Goal: Information Seeking & Learning: Learn about a topic

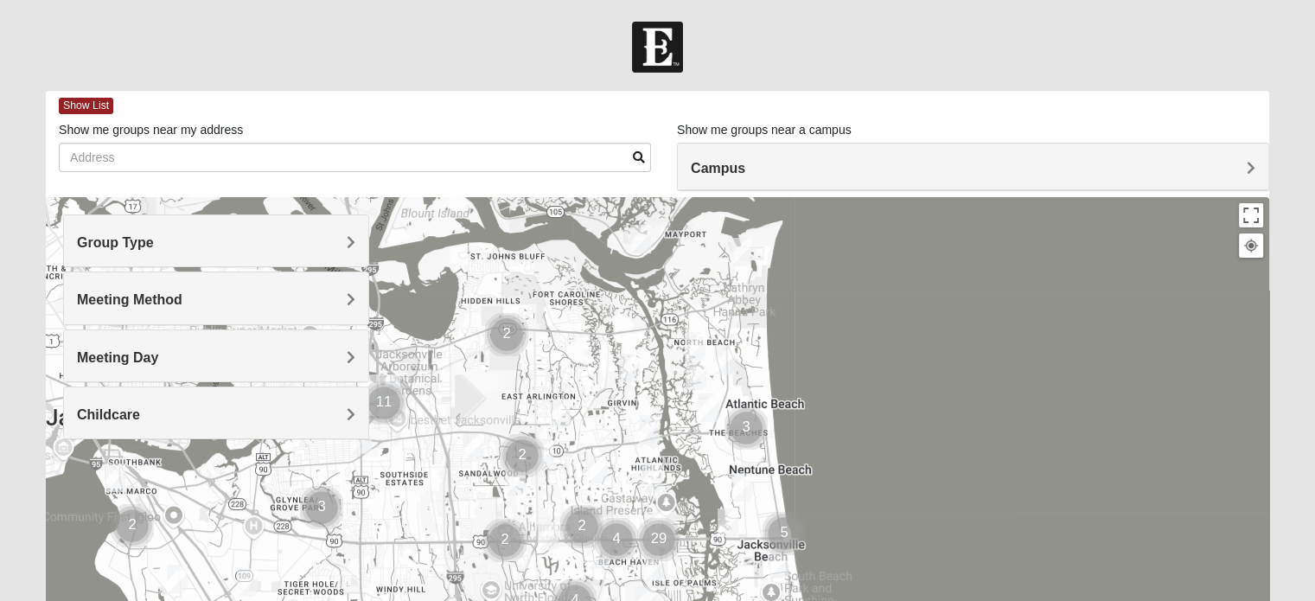
click at [154, 238] on span "Group Type" at bounding box center [115, 242] width 77 height 15
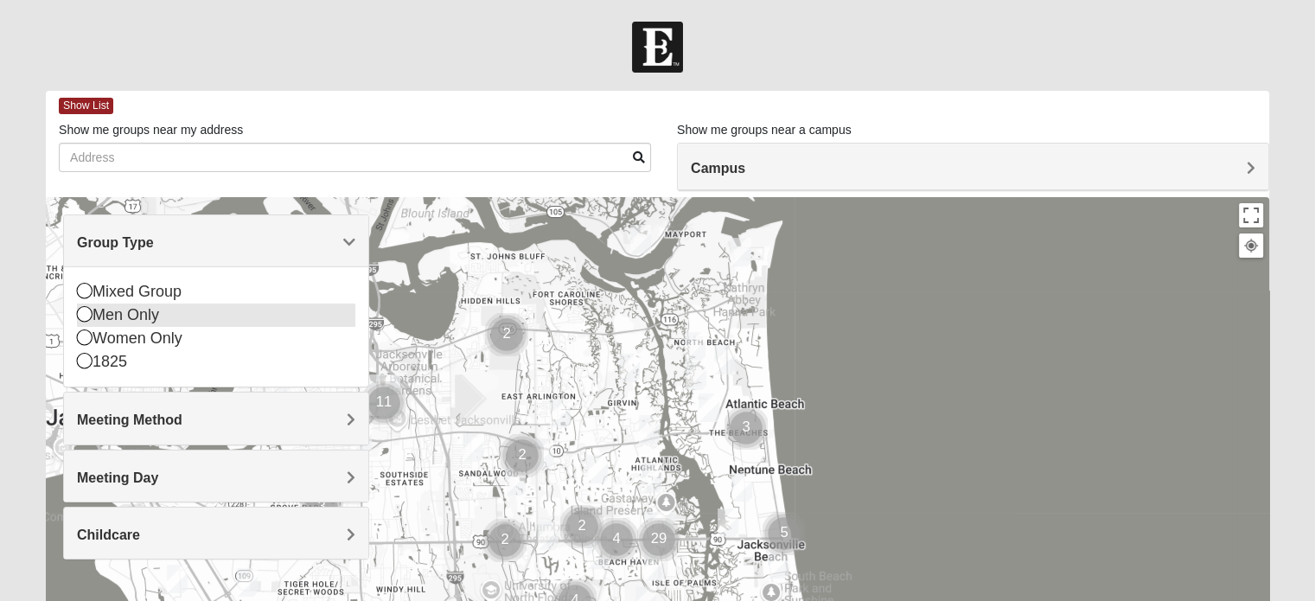
click at [83, 314] on icon at bounding box center [85, 314] width 16 height 16
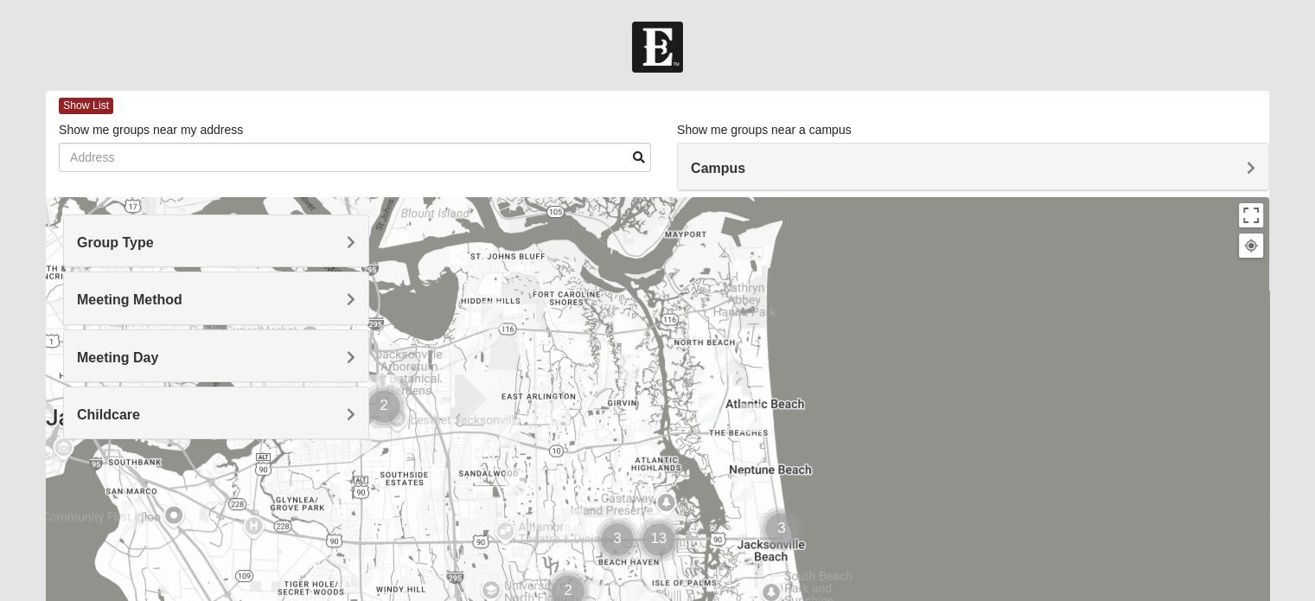
click at [154, 243] on span "Group Type" at bounding box center [115, 242] width 77 height 15
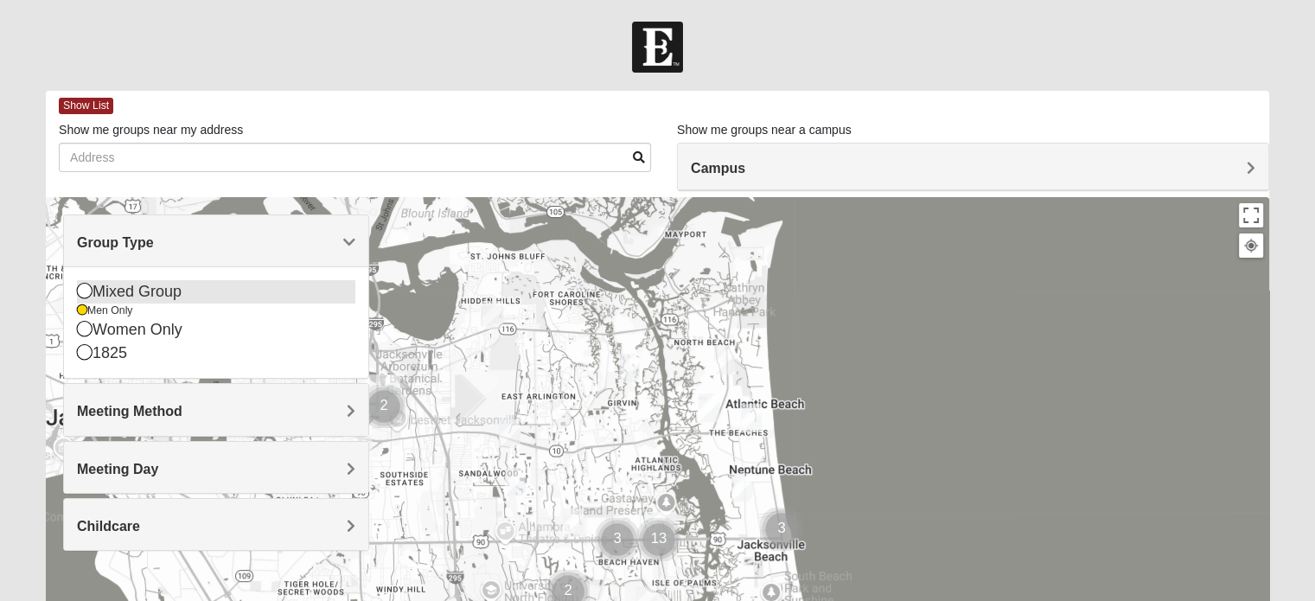
click at [83, 289] on icon at bounding box center [85, 291] width 16 height 16
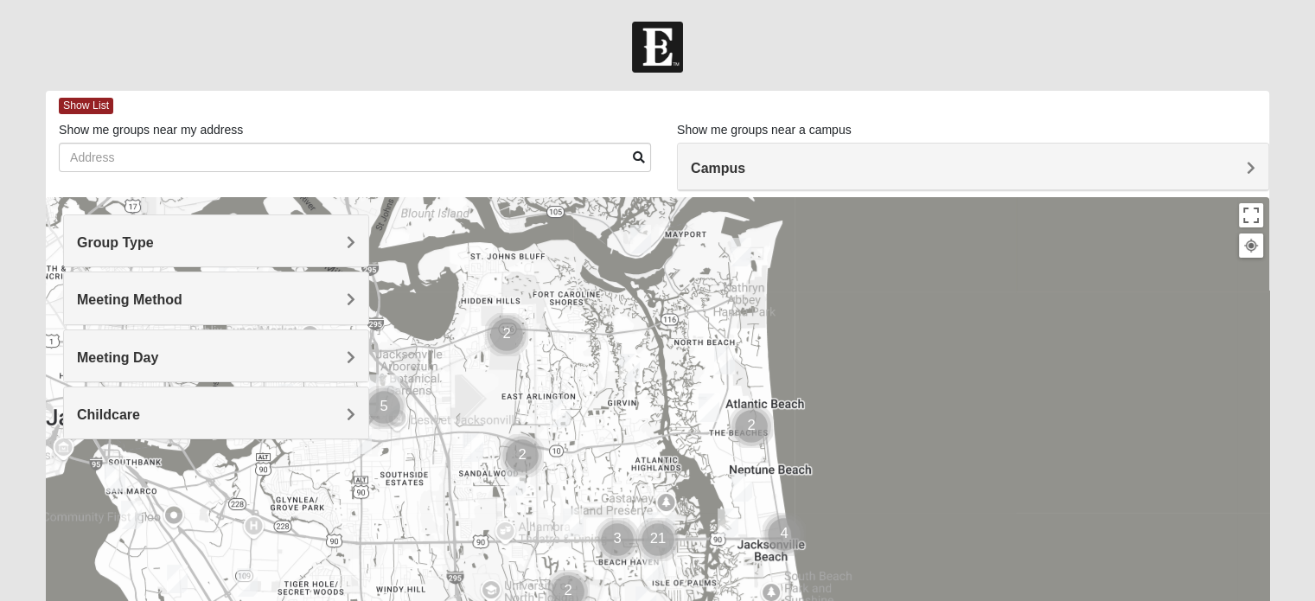
click at [182, 300] on span "Meeting Method" at bounding box center [129, 299] width 105 height 15
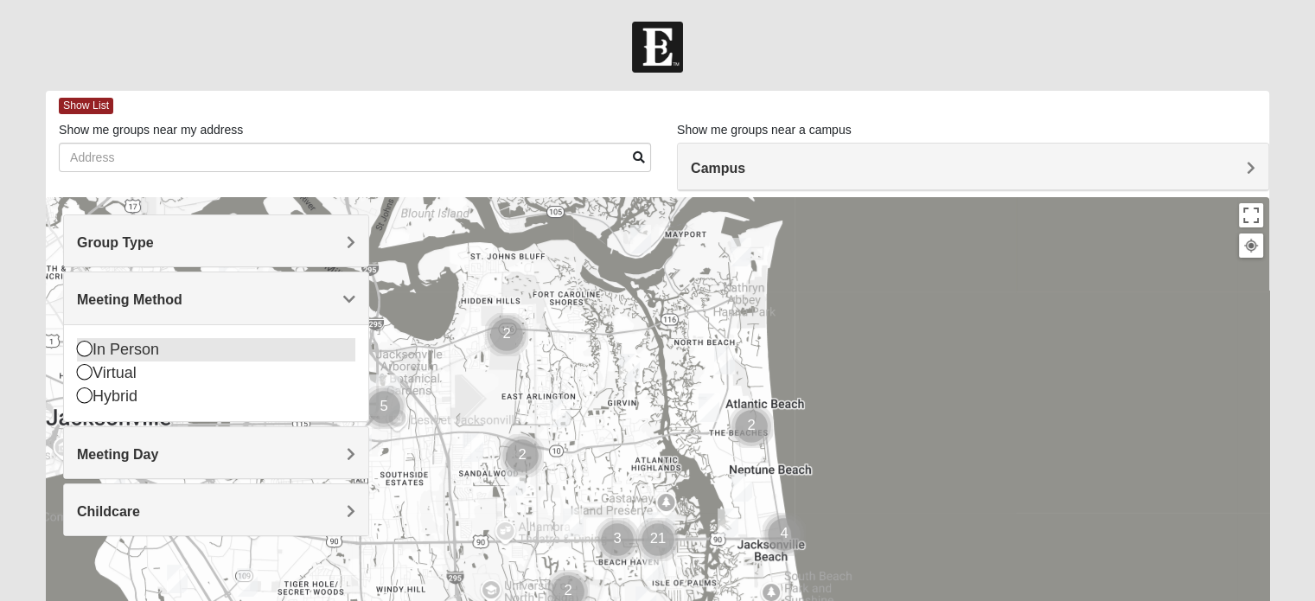
click at [86, 348] on icon at bounding box center [85, 349] width 16 height 16
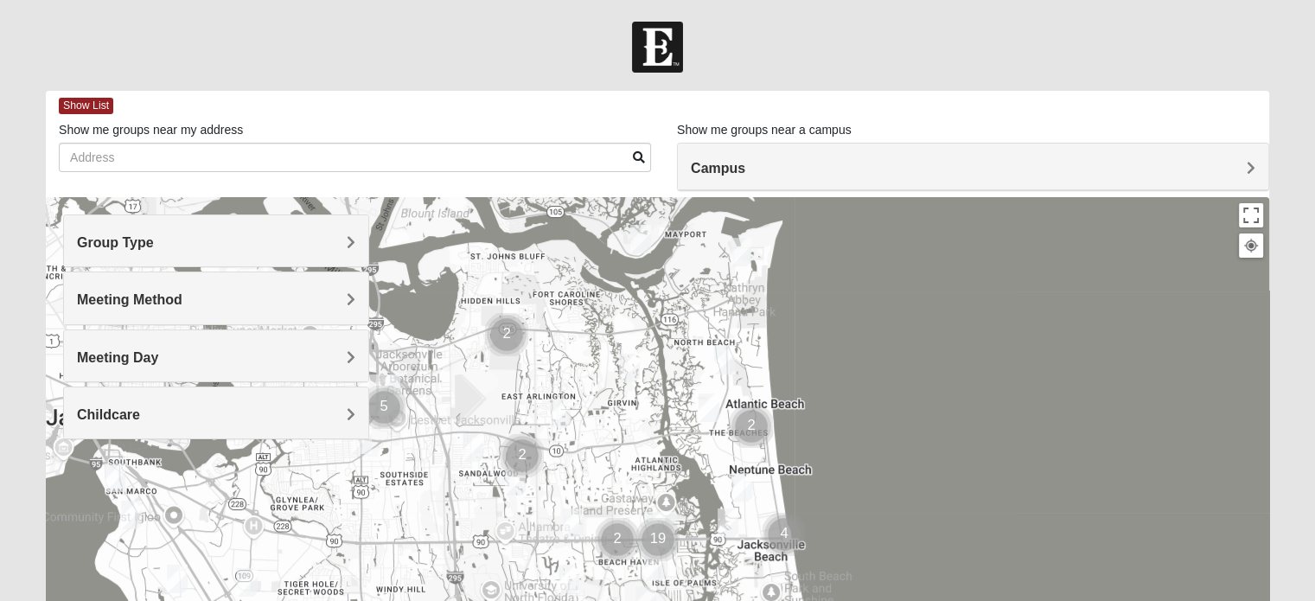
click at [158, 360] on span "Meeting Day" at bounding box center [117, 357] width 81 height 15
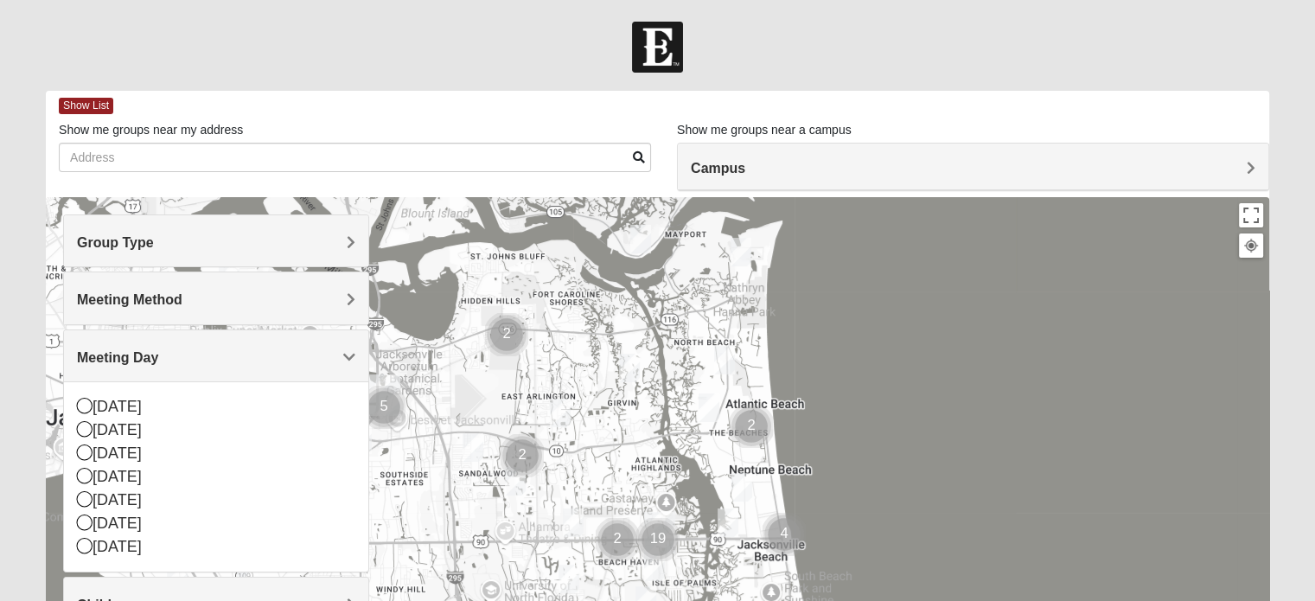
click at [158, 355] on span "Meeting Day" at bounding box center [117, 357] width 81 height 15
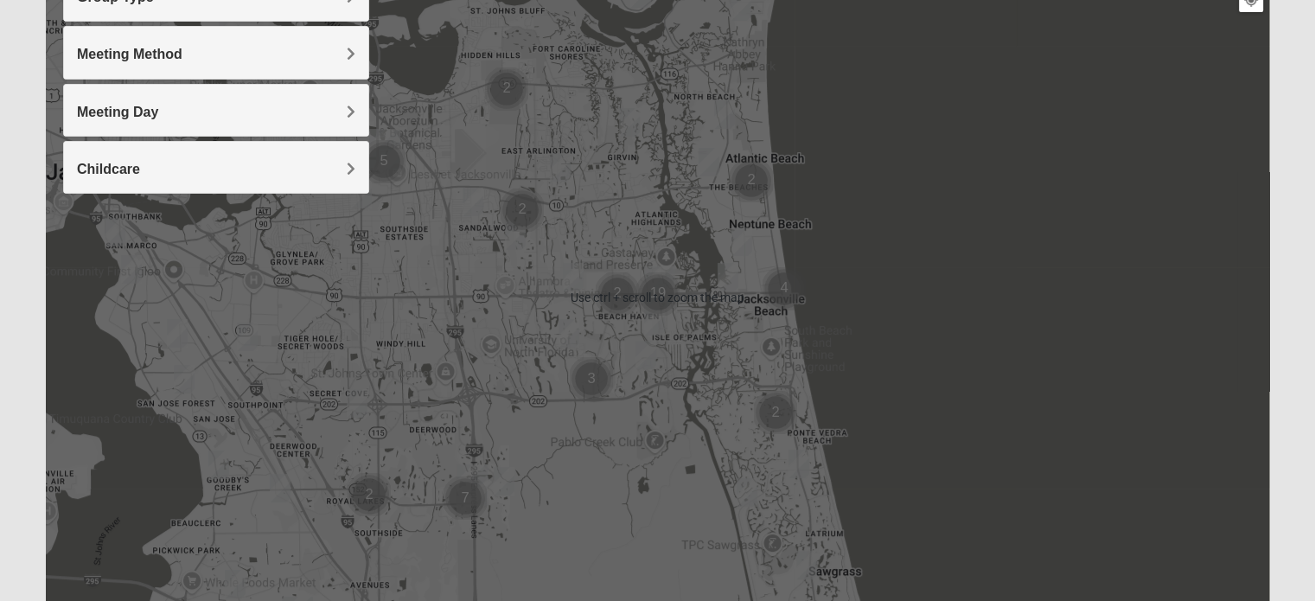
scroll to position [91, 0]
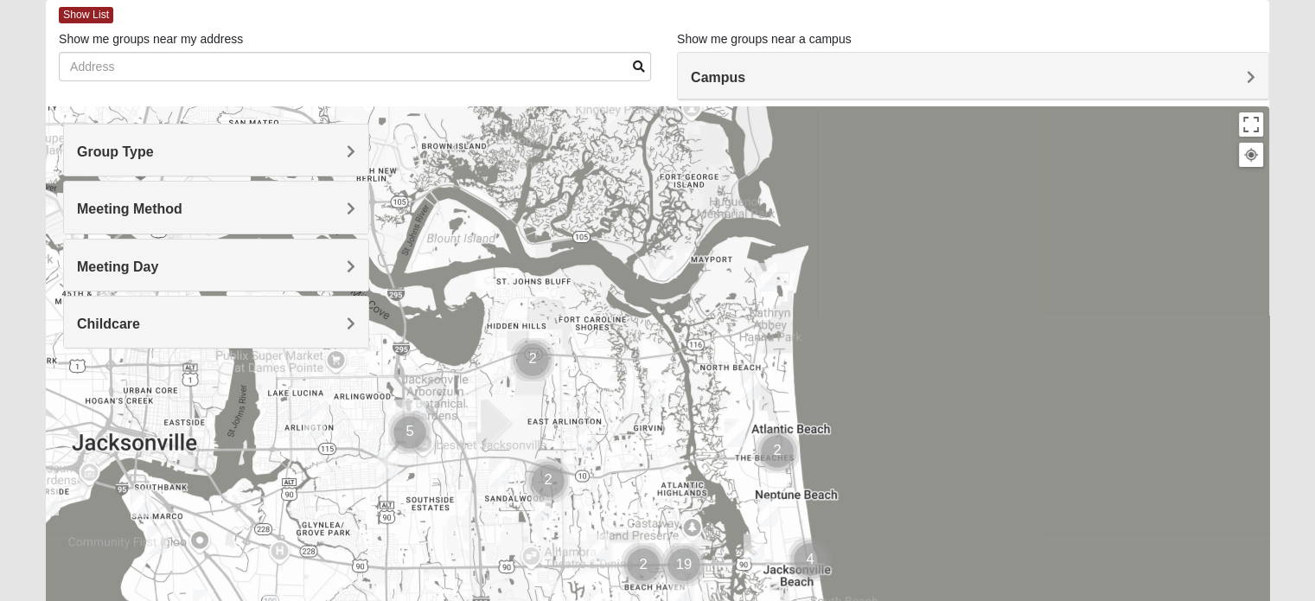
drag, startPoint x: 571, startPoint y: 372, endPoint x: 579, endPoint y: 497, distance: 125.6
click at [579, 497] on div at bounding box center [657, 452] width 1223 height 692
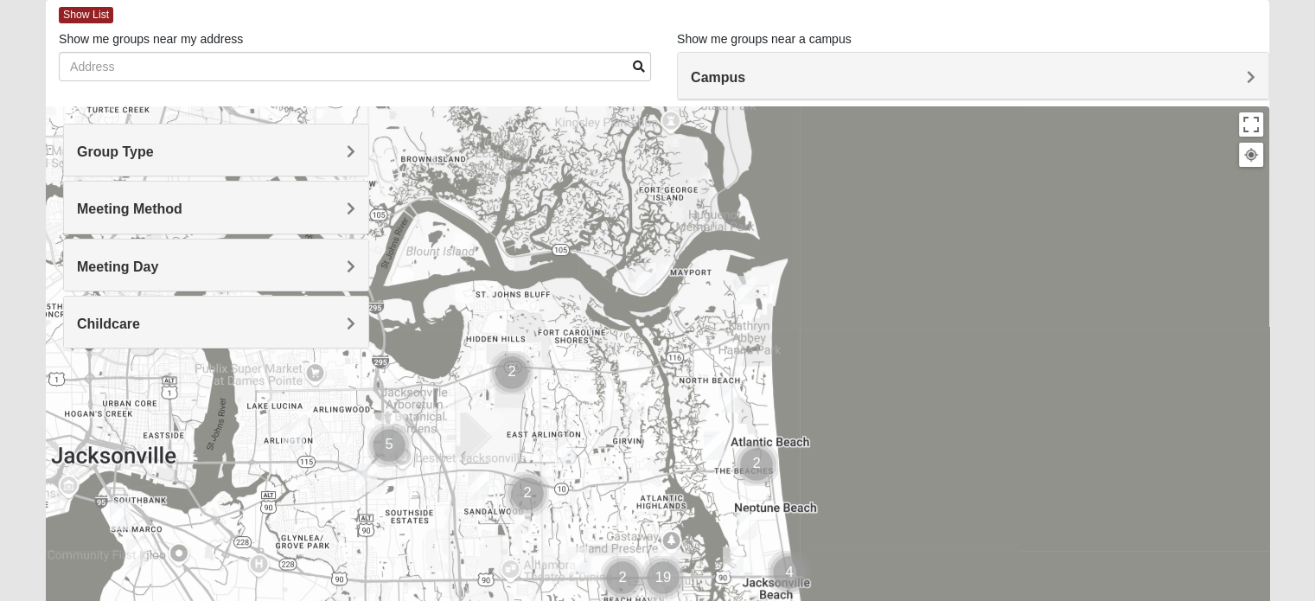
click at [745, 75] on span "Campus" at bounding box center [718, 77] width 54 height 15
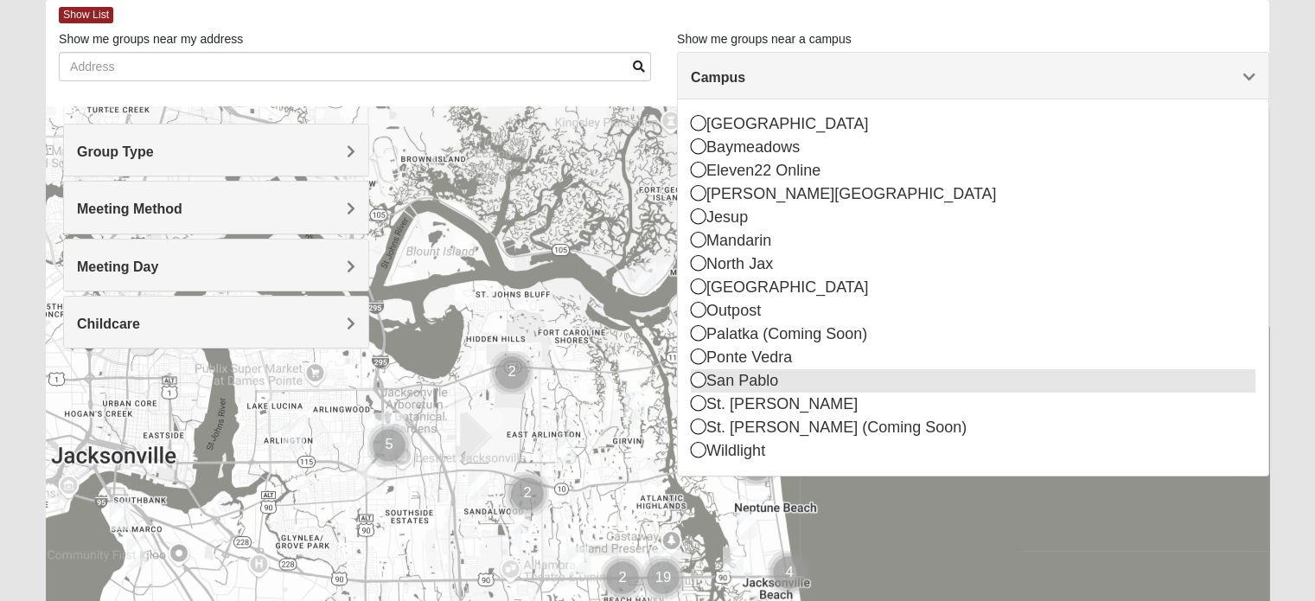
click at [695, 378] on icon at bounding box center [699, 380] width 16 height 16
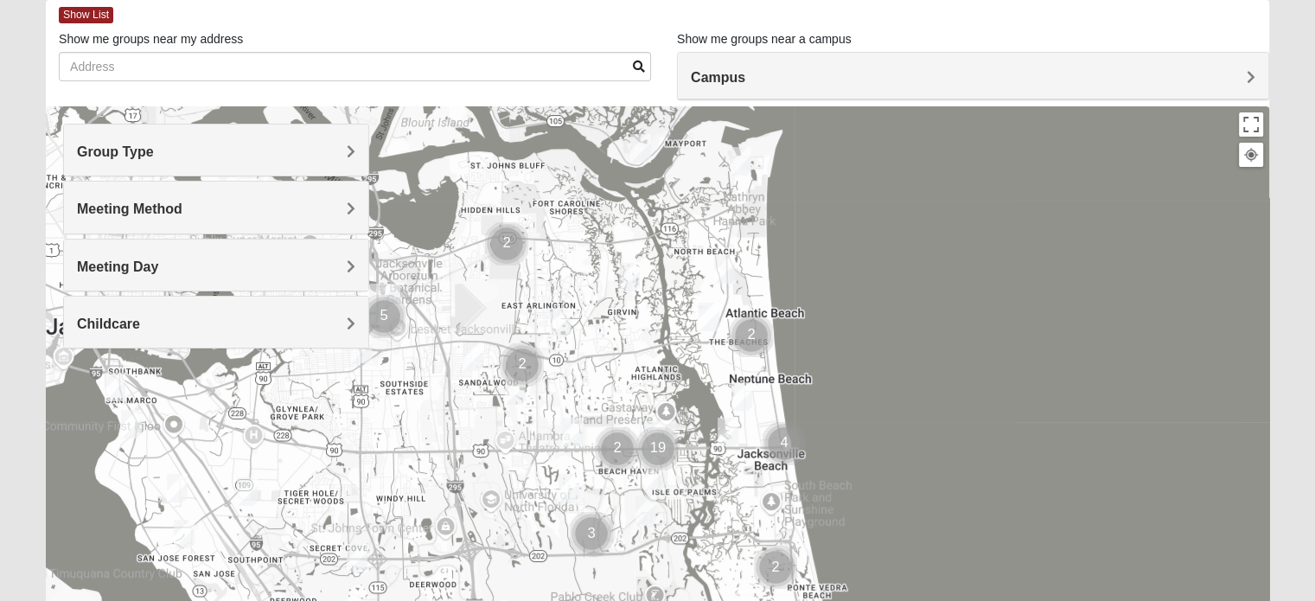
click at [658, 433] on img "Cluster of 19 groups" at bounding box center [657, 448] width 57 height 57
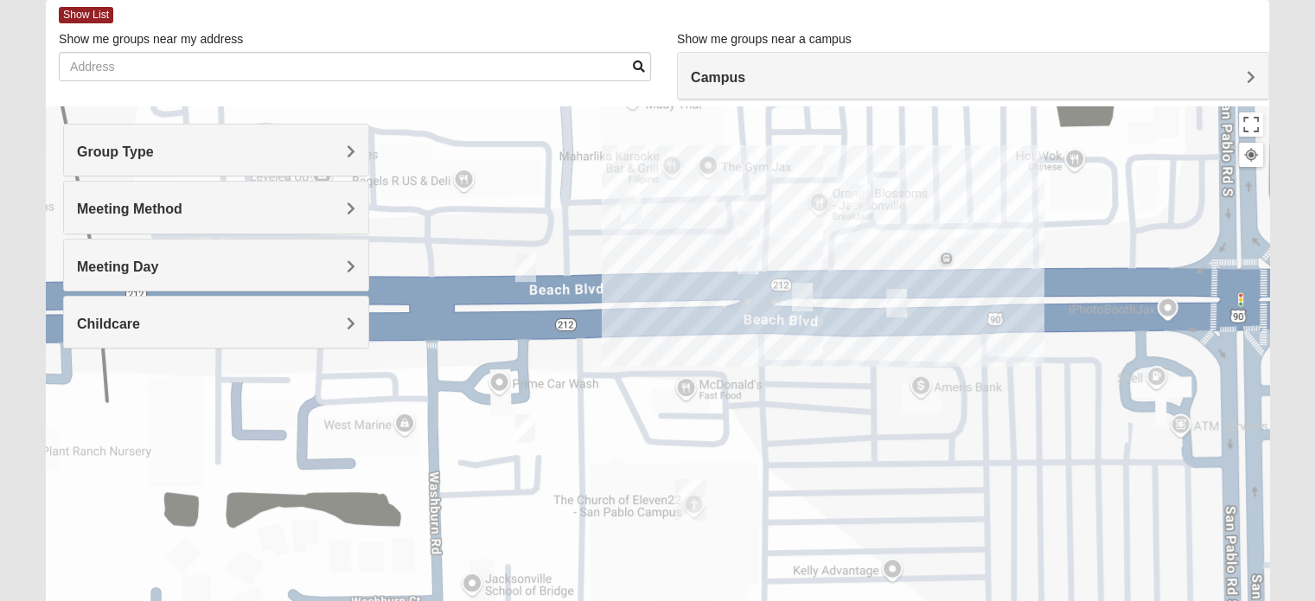
click at [686, 498] on img "San Pablo" at bounding box center [690, 499] width 45 height 55
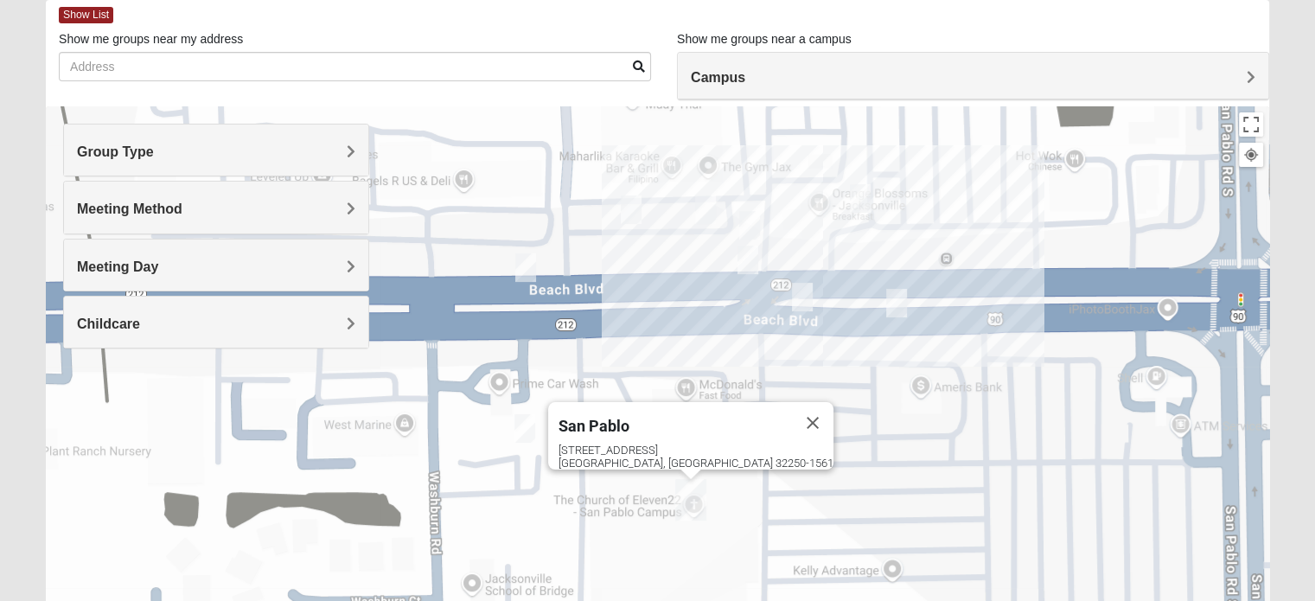
click at [681, 252] on div "[GEOGRAPHIC_DATA] [STREET_ADDRESS]" at bounding box center [657, 452] width 1223 height 692
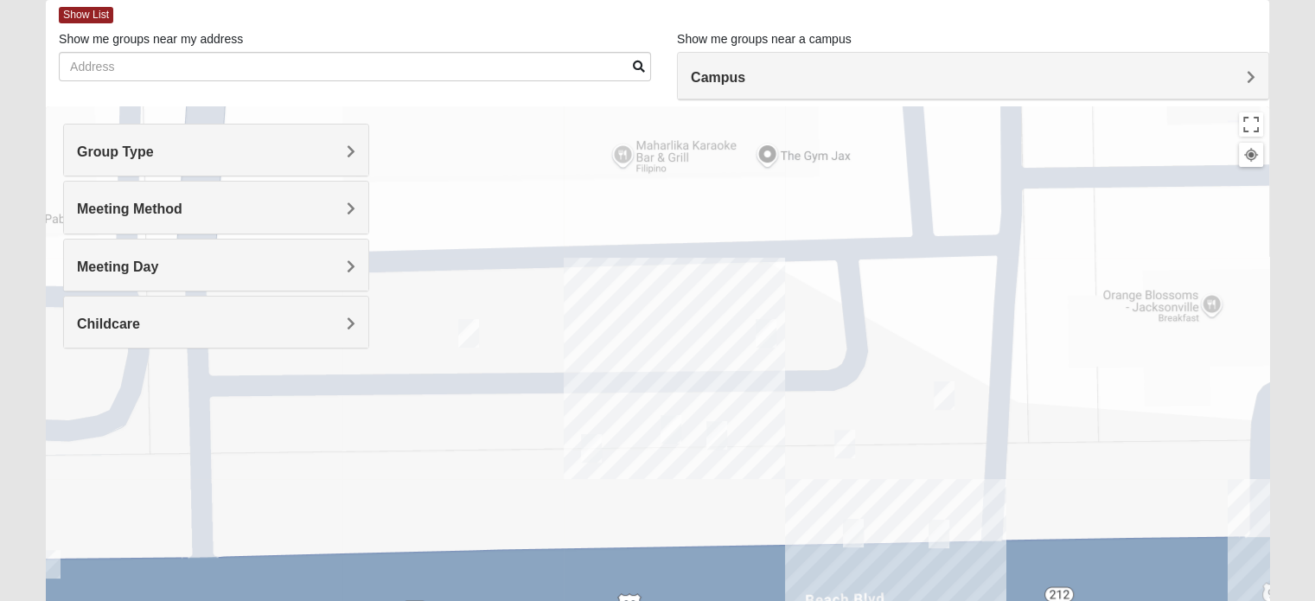
click at [715, 435] on img "On Campus Mens Pacetti 32250" at bounding box center [716, 435] width 35 height 42
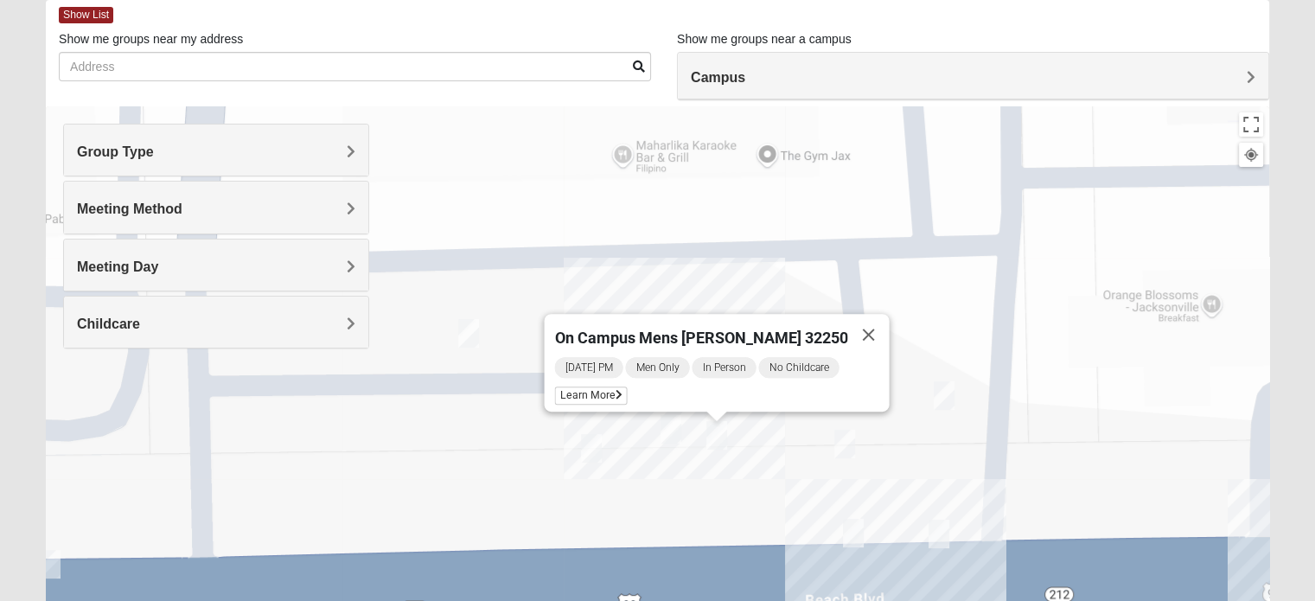
click at [845, 442] on img "Mens Vinke 32250" at bounding box center [844, 444] width 35 height 42
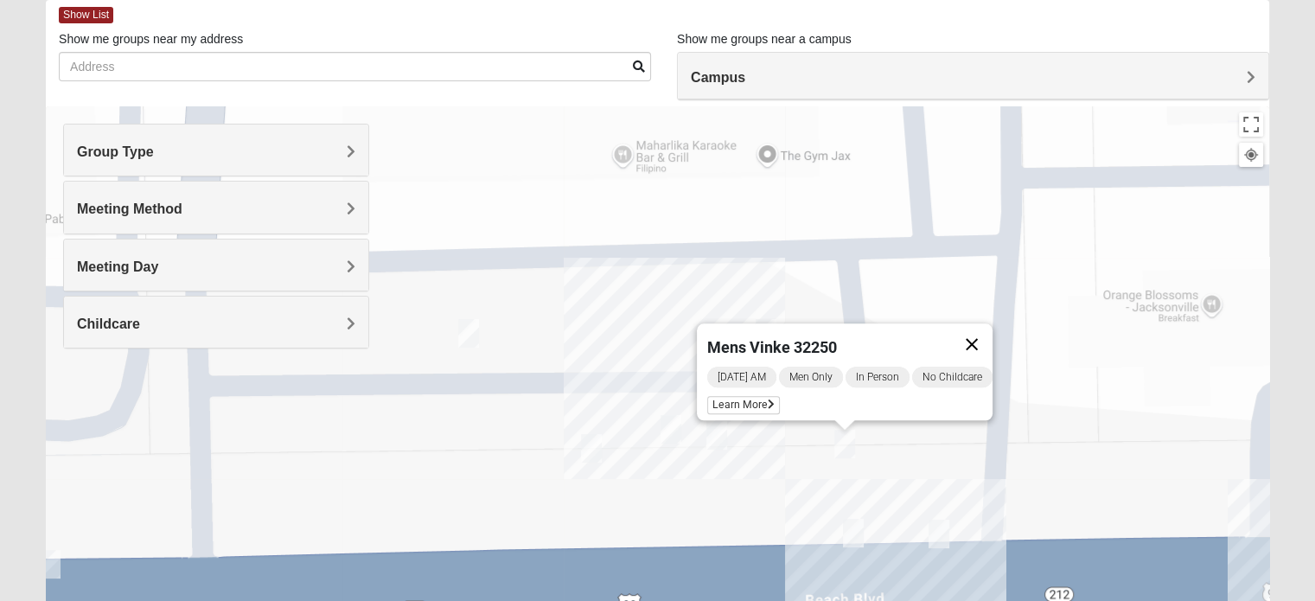
click at [981, 333] on button "Close" at bounding box center [971, 343] width 41 height 41
click at [945, 393] on img "On Campus Mens Keller 32250" at bounding box center [944, 395] width 35 height 42
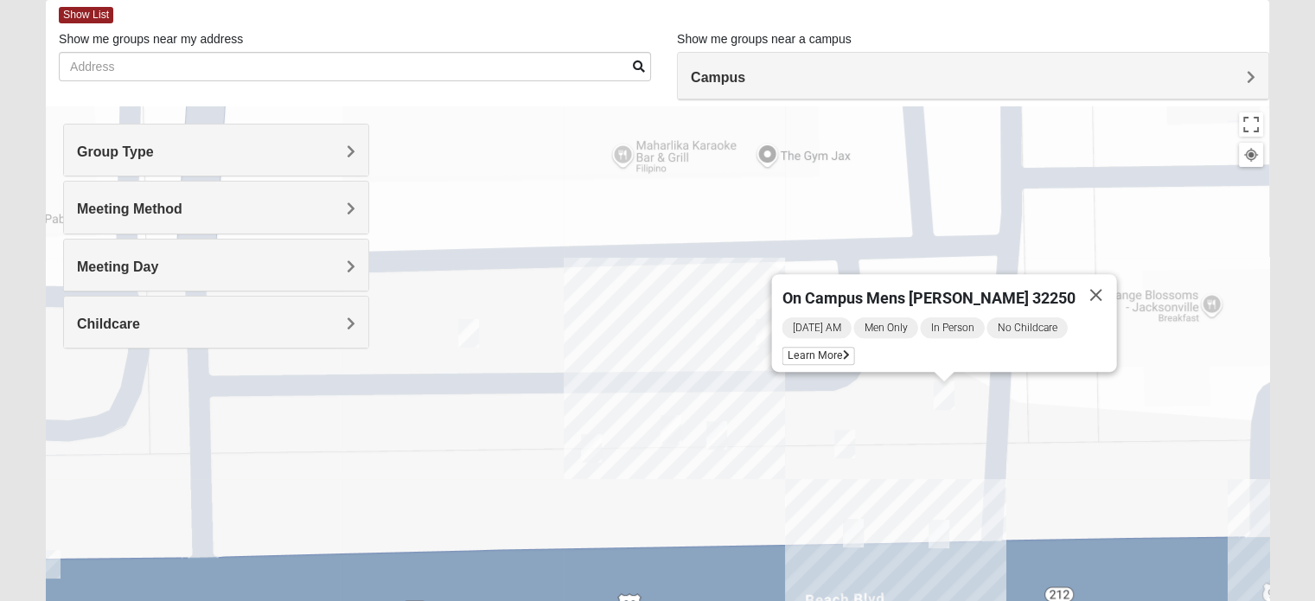
click at [767, 333] on img "Mens Baez 32250" at bounding box center [766, 333] width 35 height 42
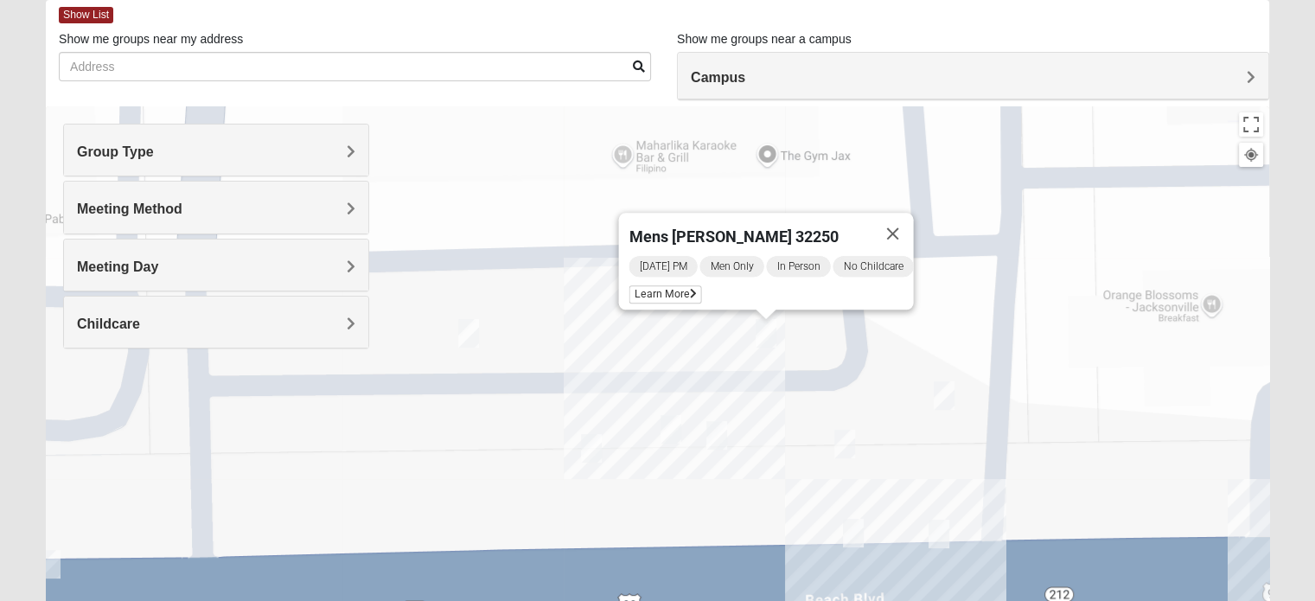
click at [463, 332] on img "Mens Hartley/Vail 32250" at bounding box center [468, 333] width 35 height 42
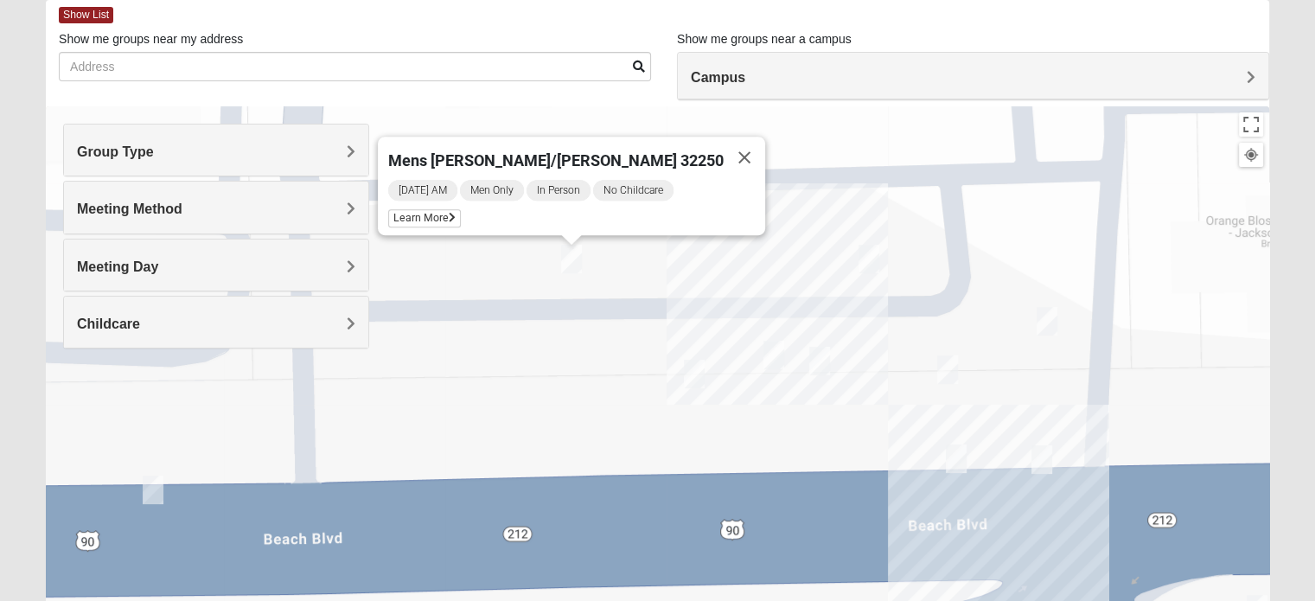
drag, startPoint x: 644, startPoint y: 323, endPoint x: 750, endPoint y: 247, distance: 130.1
click at [750, 247] on div "Mens [PERSON_NAME]/[PERSON_NAME] 32250 [DATE] AM Men Only In Person No Childcar…" at bounding box center [657, 452] width 1223 height 692
click at [773, 346] on img "On Campus Mixed Barnett 32250" at bounding box center [773, 355] width 35 height 42
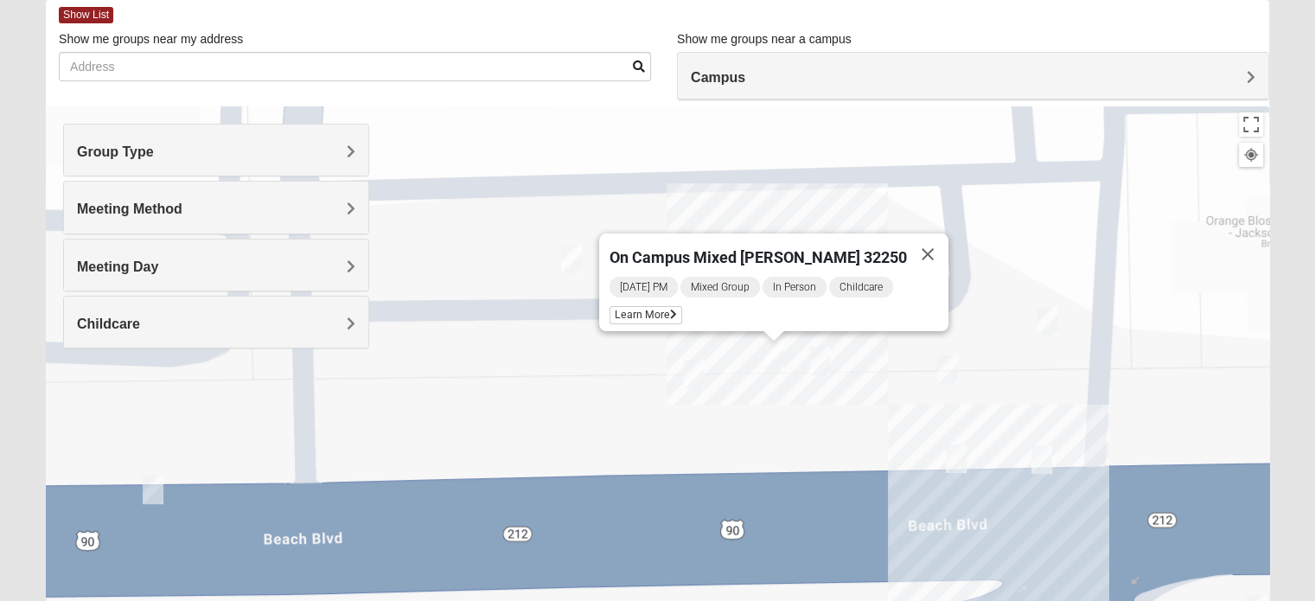
click at [696, 376] on img "On Campus Mixed Salazar 32250" at bounding box center [694, 374] width 35 height 42
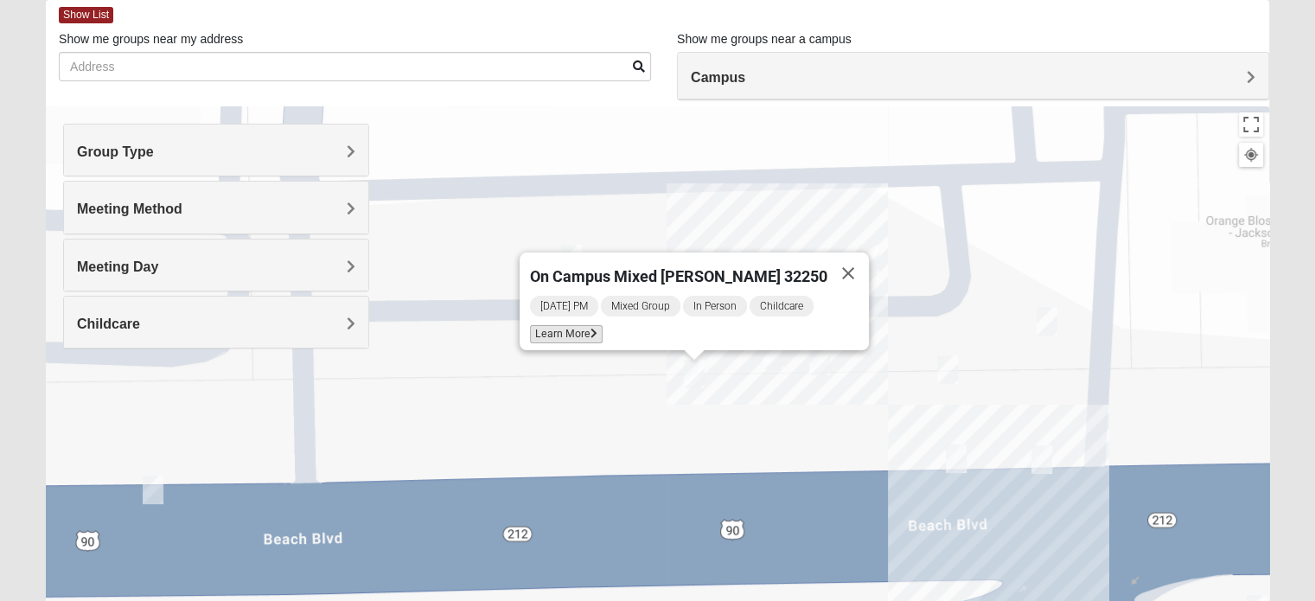
click at [597, 329] on icon at bounding box center [593, 334] width 7 height 10
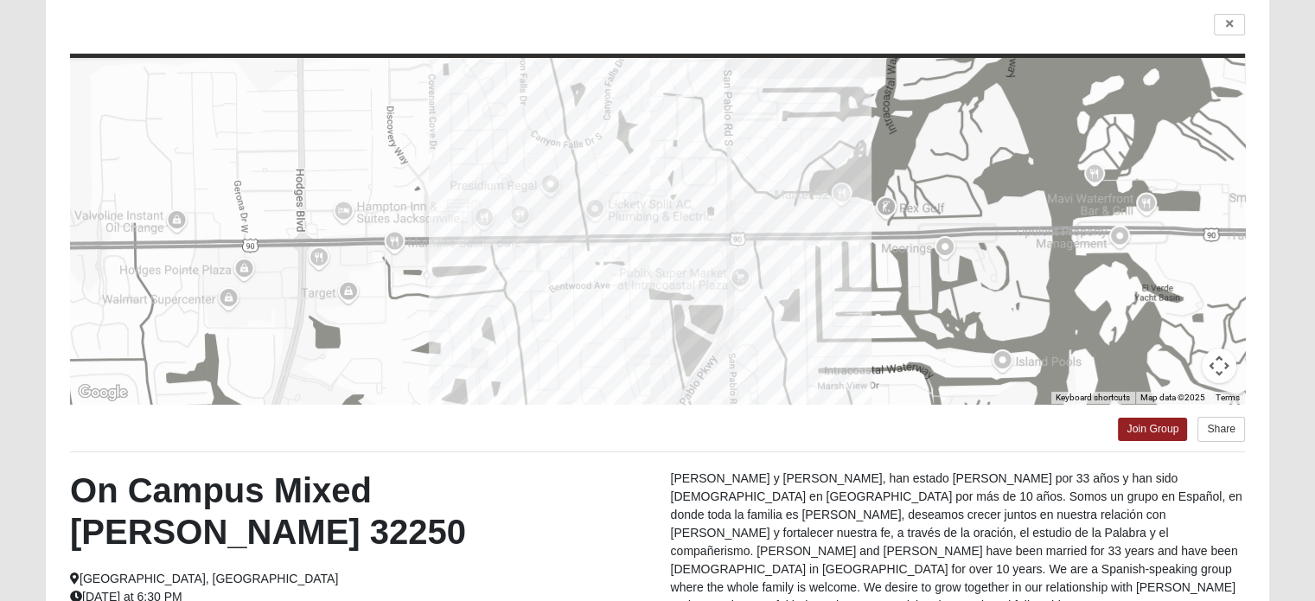
scroll to position [0, 0]
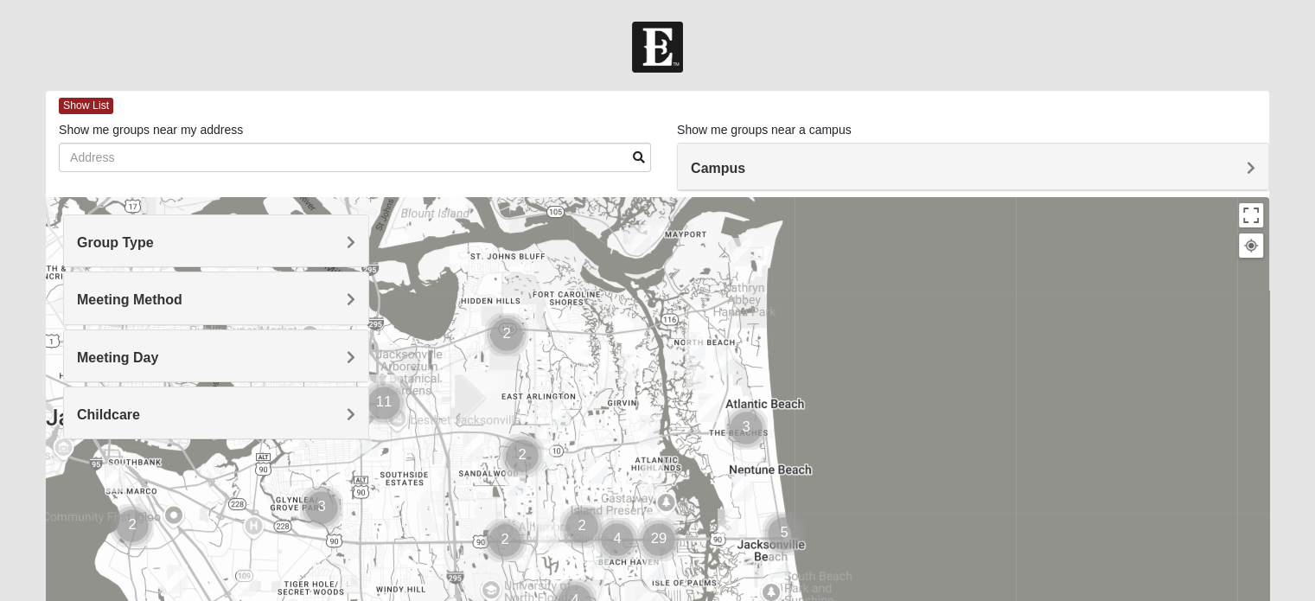
click at [1242, 168] on h4 "Campus" at bounding box center [973, 168] width 565 height 16
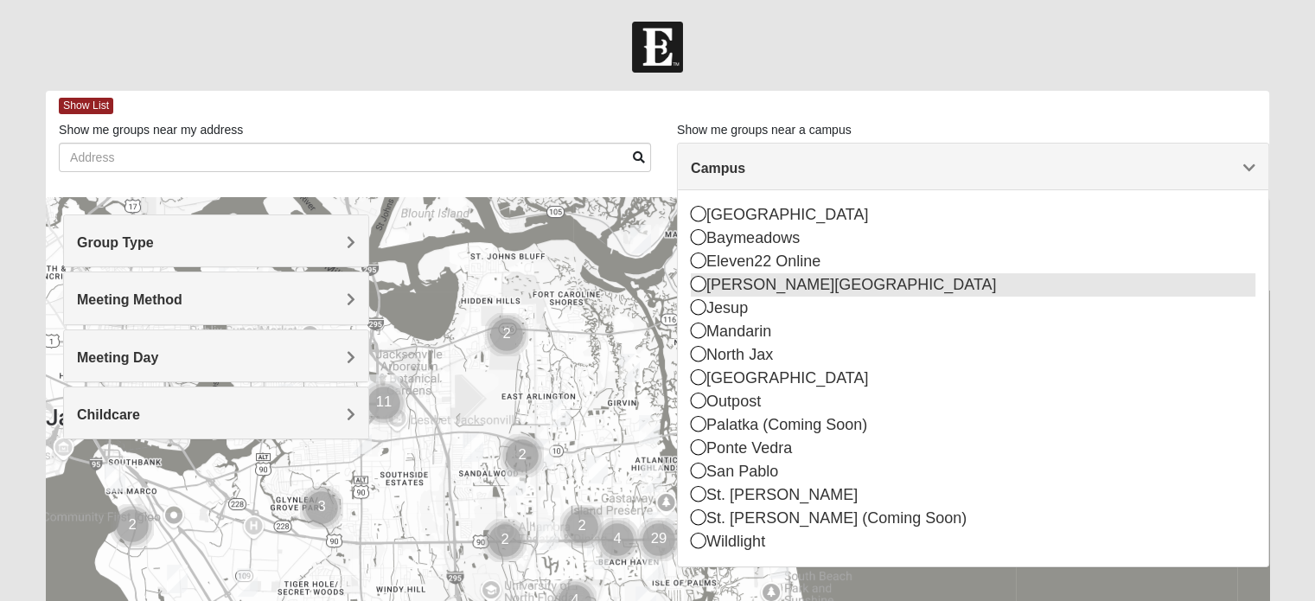
click at [693, 282] on icon at bounding box center [699, 284] width 16 height 16
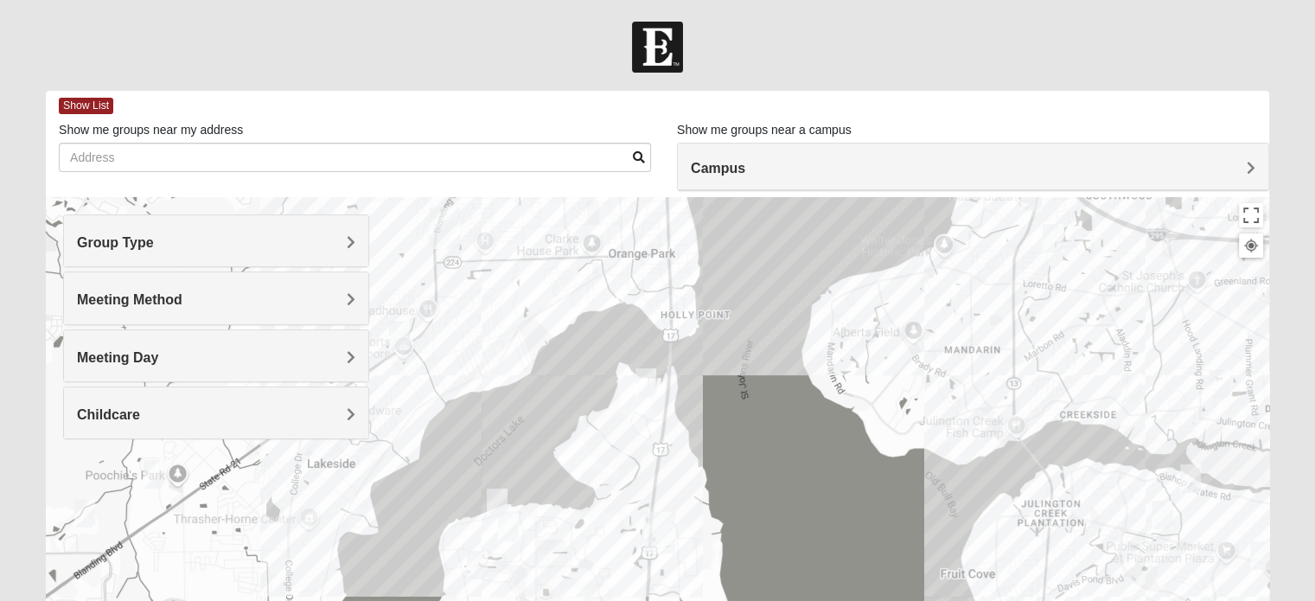
click at [657, 525] on img "Fleming Island" at bounding box center [659, 532] width 45 height 55
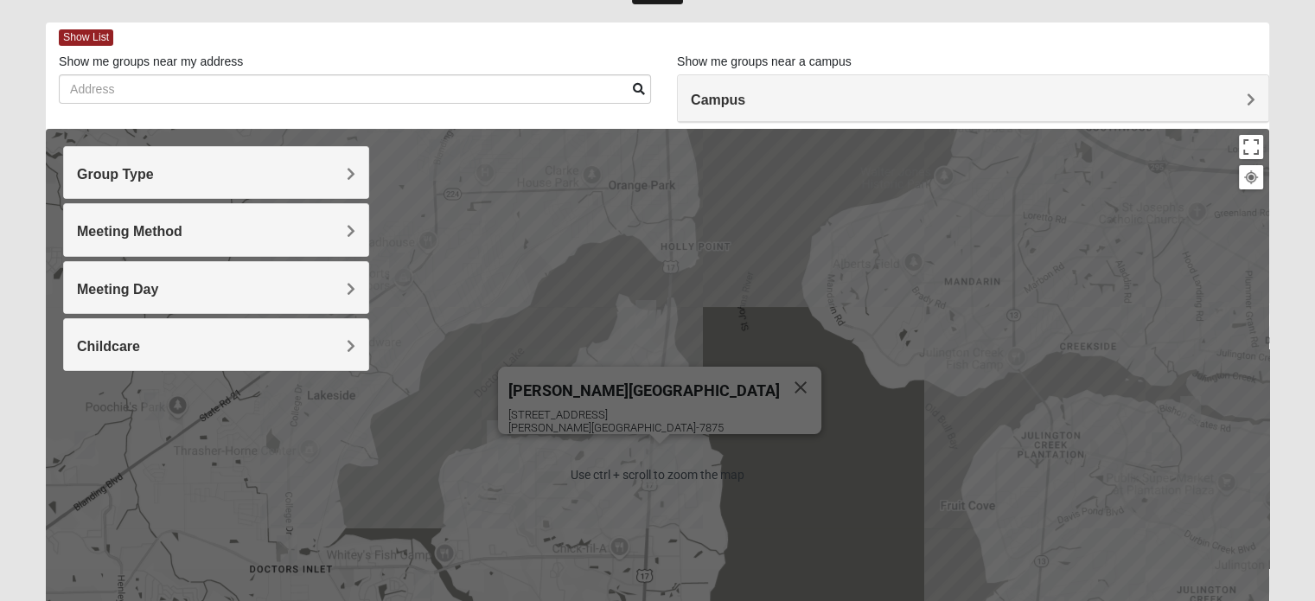
scroll to position [173, 0]
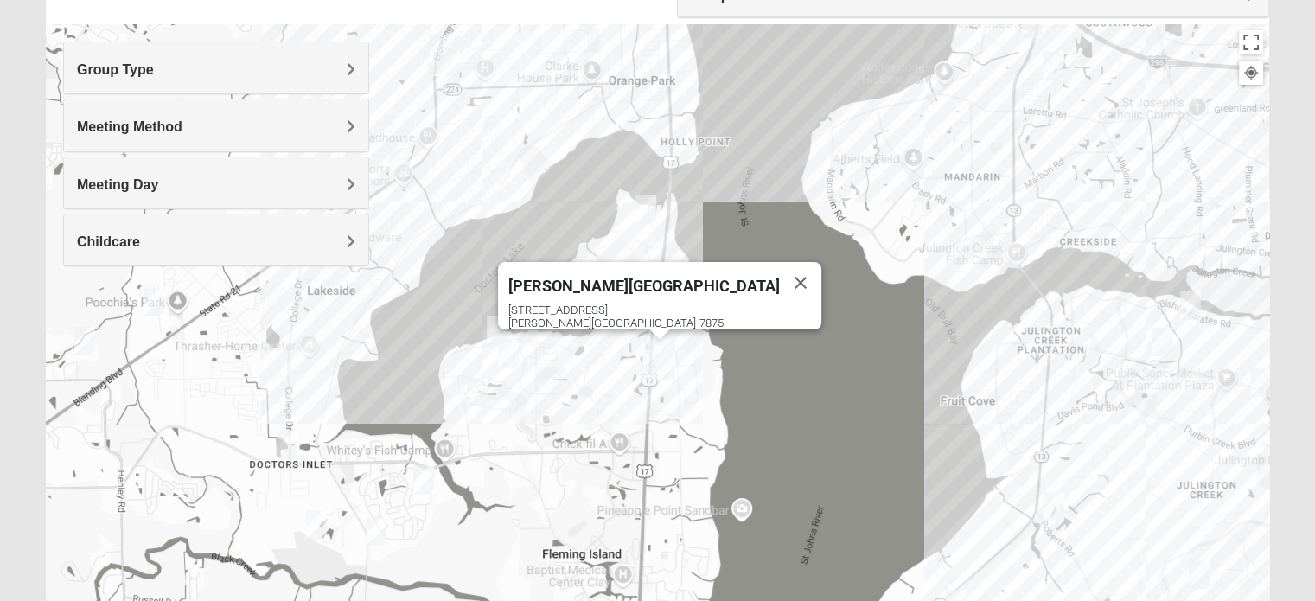
click at [663, 362] on img "Fleming Island" at bounding box center [659, 359] width 45 height 55
click at [656, 359] on img "Fleming Island" at bounding box center [659, 359] width 45 height 55
click at [780, 270] on button "Close" at bounding box center [800, 282] width 41 height 41
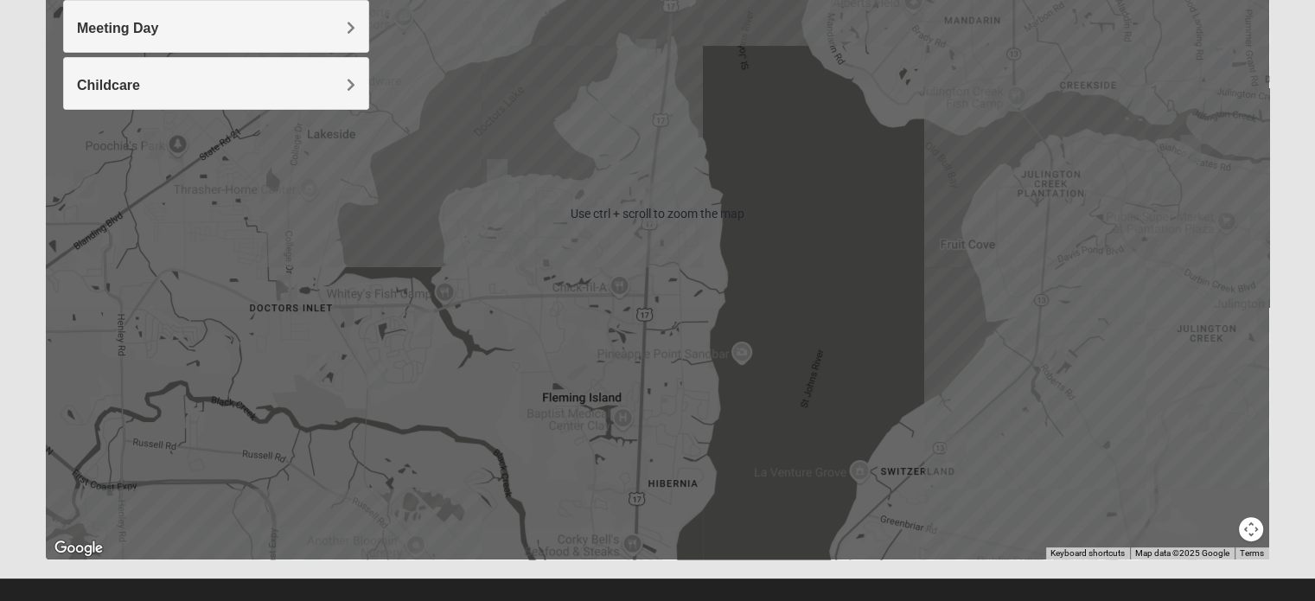
scroll to position [350, 0]
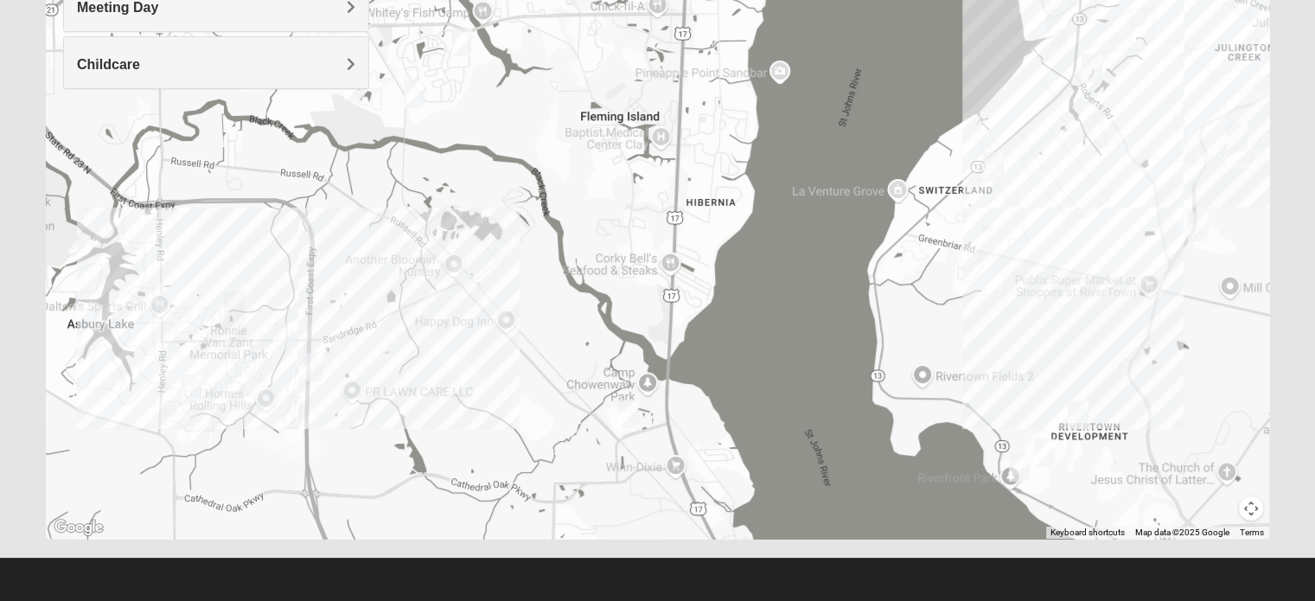
drag, startPoint x: 606, startPoint y: 359, endPoint x: 637, endPoint y: 125, distance: 235.5
click at [645, 120] on div at bounding box center [657, 193] width 1223 height 692
